Goal: Transaction & Acquisition: Purchase product/service

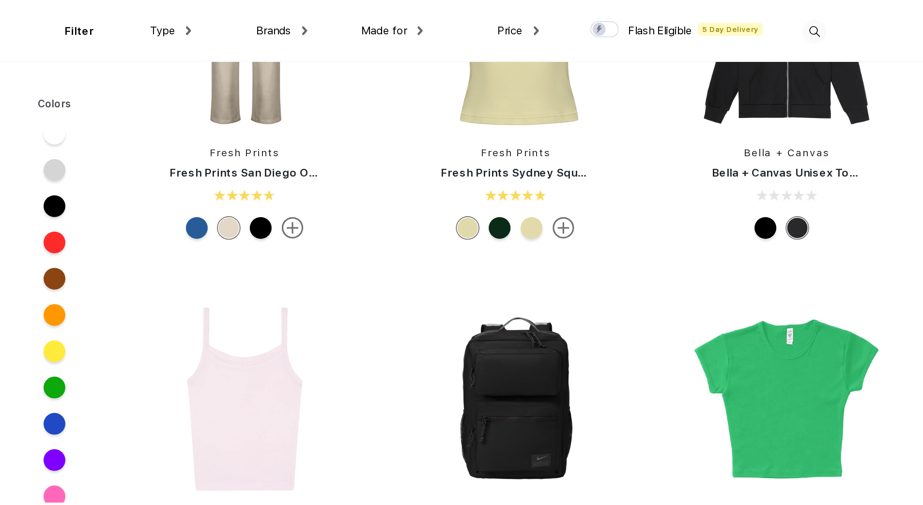
scroll to position [760, 0]
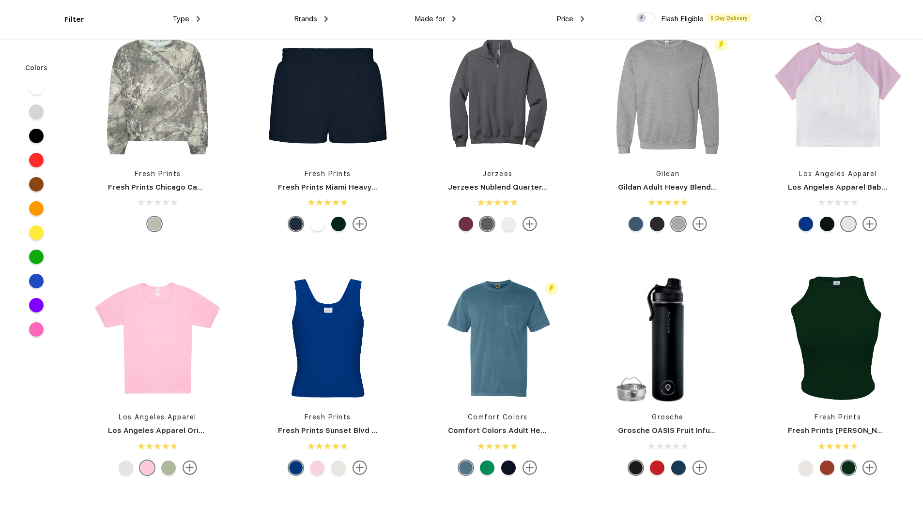
click at [312, 23] on div "Brands" at bounding box center [311, 19] width 34 height 11
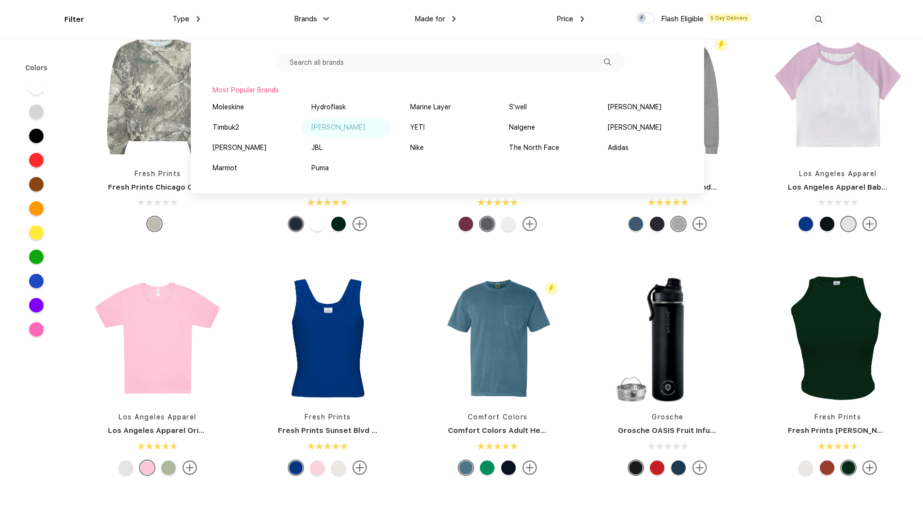
click at [342, 134] on div "[PERSON_NAME]" at bounding box center [346, 128] width 89 height 18
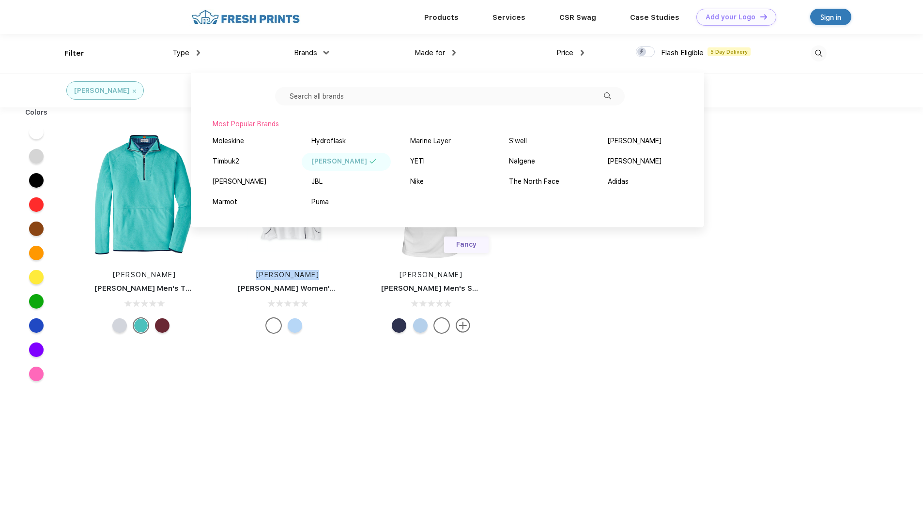
drag, startPoint x: 220, startPoint y: 289, endPoint x: 212, endPoint y: 309, distance: 21.5
click at [212, 309] on div "[PERSON_NAME] [PERSON_NAME] Men's Thermal Flow Micro Fleece Half-Zip [PERSON_NA…" at bounding box center [309, 234] width 473 height 244
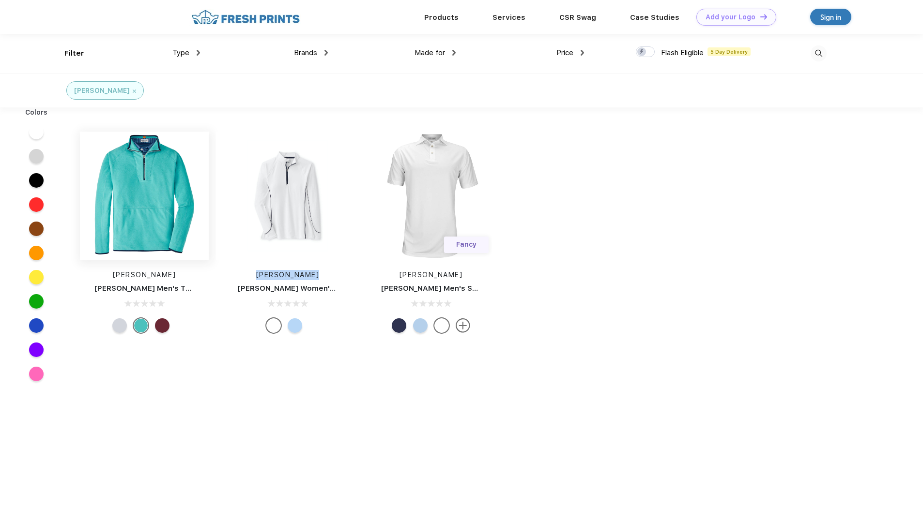
drag, startPoint x: 212, startPoint y: 309, endPoint x: 152, endPoint y: 222, distance: 105.1
click at [152, 222] on img at bounding box center [144, 196] width 129 height 129
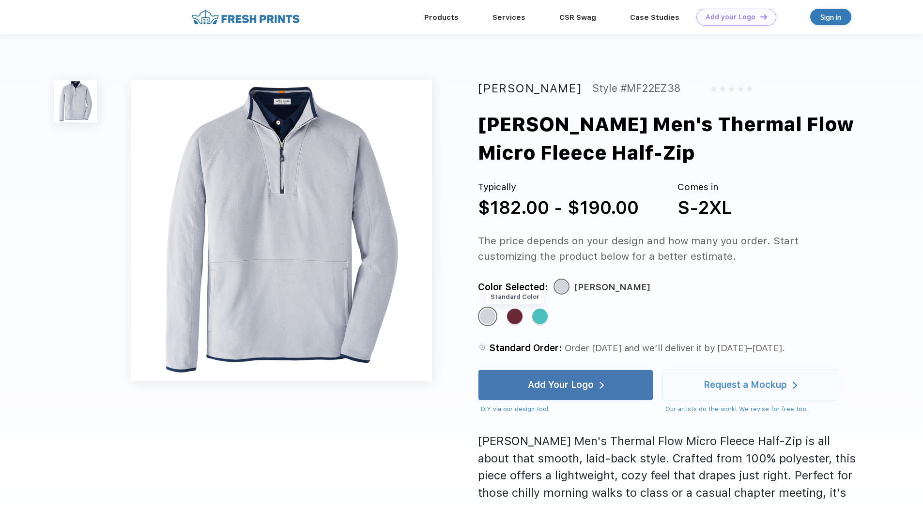
click at [518, 320] on div "Standard Color" at bounding box center [514, 316] width 15 height 15
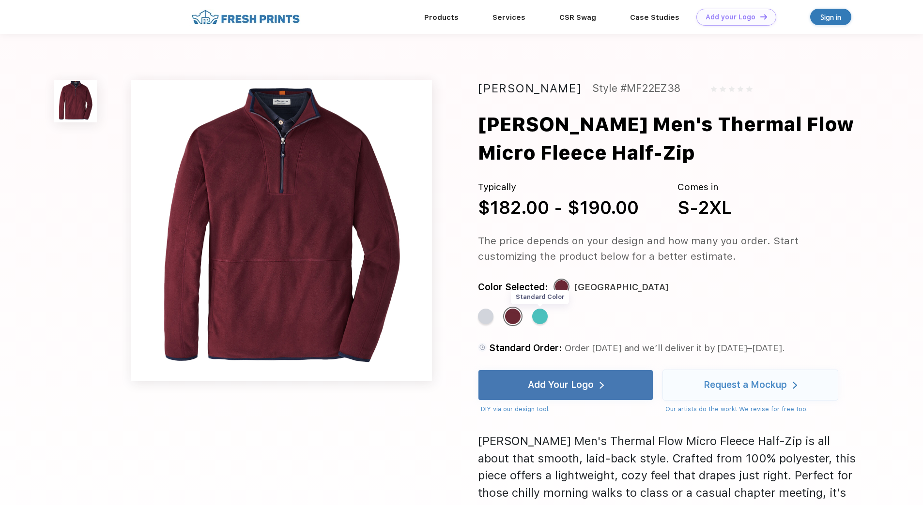
click at [541, 321] on div "Standard Color" at bounding box center [539, 316] width 15 height 15
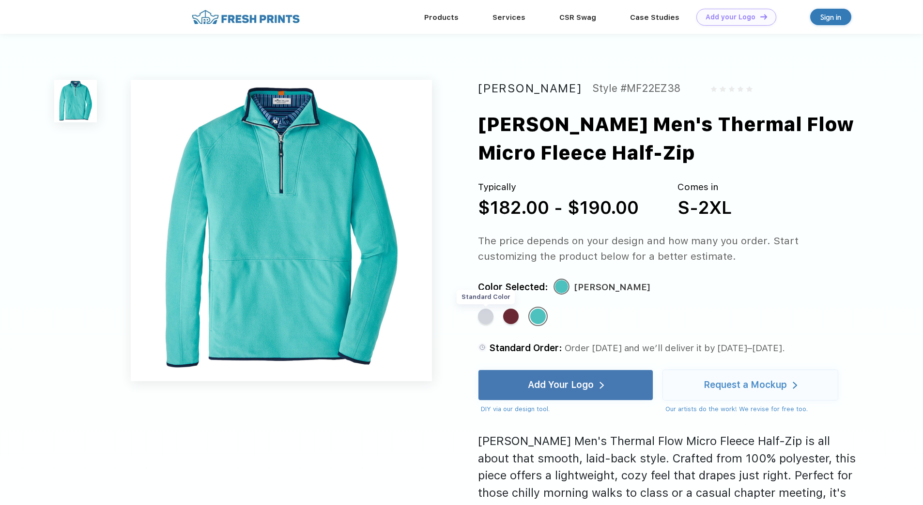
click at [482, 318] on div "Standard Color" at bounding box center [485, 316] width 15 height 15
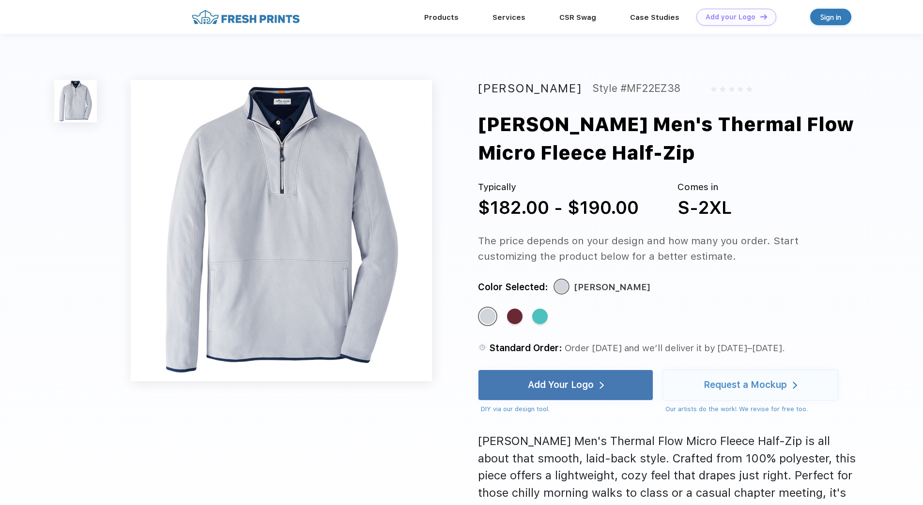
click at [227, 126] on img at bounding box center [281, 230] width 301 height 301
